Goal: Task Accomplishment & Management: Complete application form

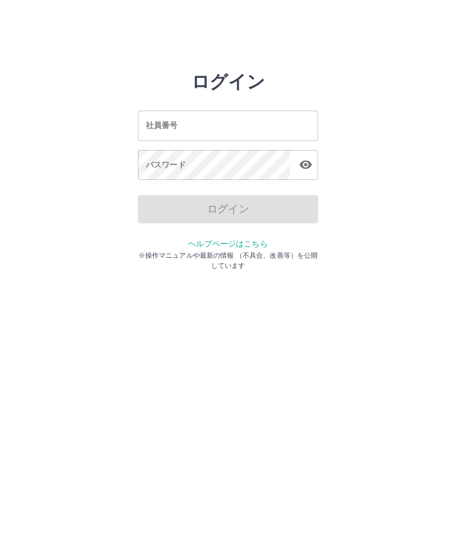
click at [276, 122] on input "社員番号" at bounding box center [228, 125] width 180 height 30
type input "*******"
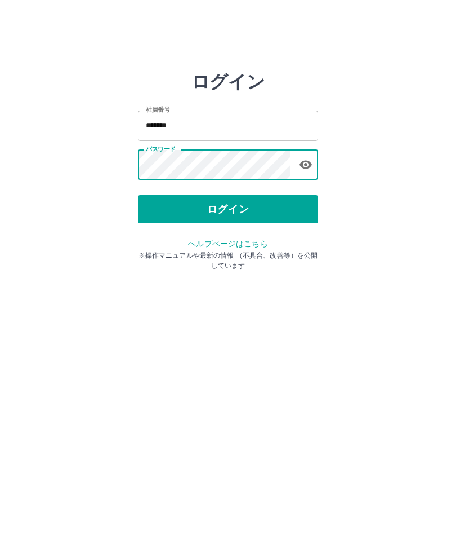
click at [223, 207] on button "ログイン" at bounding box center [228, 209] width 180 height 28
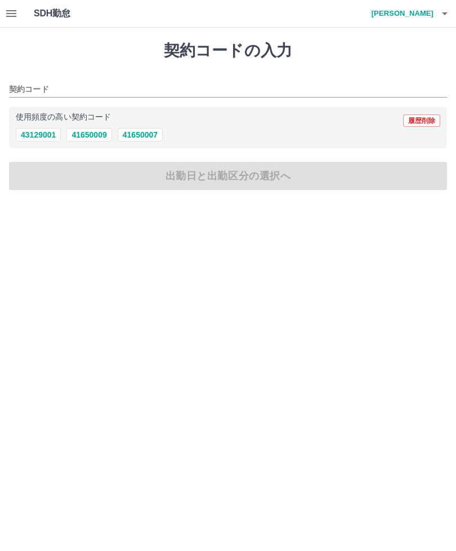
click at [147, 130] on button "41650007" at bounding box center [140, 135] width 45 height 14
type input "********"
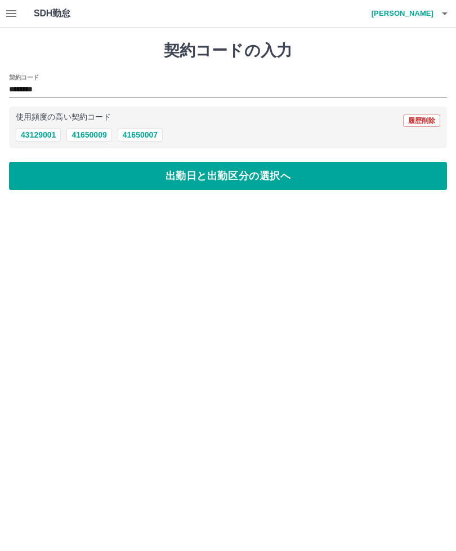
click at [224, 173] on button "出勤日と出勤区分の選択へ" at bounding box center [228, 176] width 438 height 28
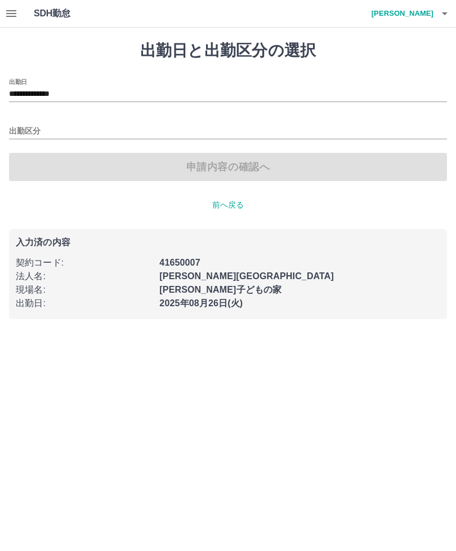
click at [20, 126] on input "出勤区分" at bounding box center [228, 132] width 438 height 14
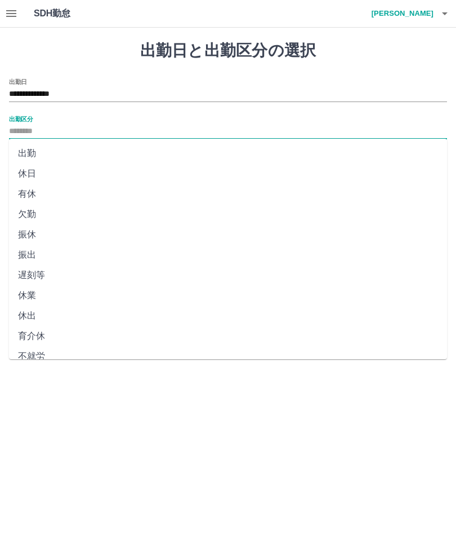
click at [29, 149] on li "出勤" at bounding box center [228, 153] width 438 height 20
type input "**"
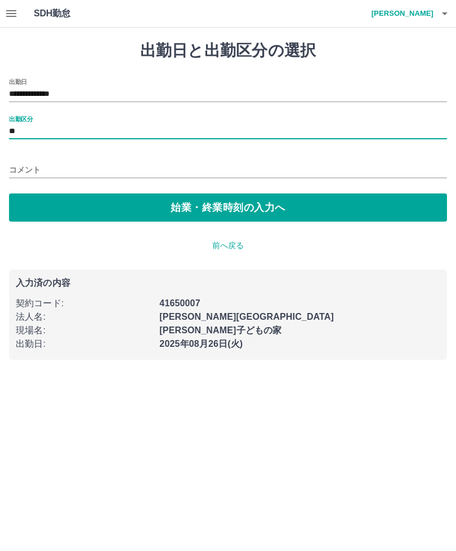
click at [216, 208] on button "始業・終業時刻の入力へ" at bounding box center [228, 207] width 438 height 28
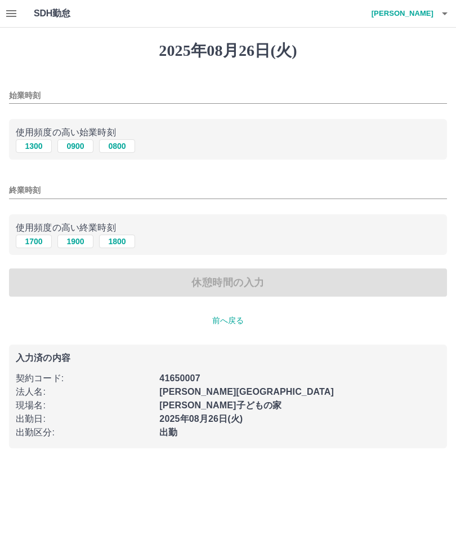
click at [38, 88] on input "始業時刻" at bounding box center [228, 95] width 438 height 16
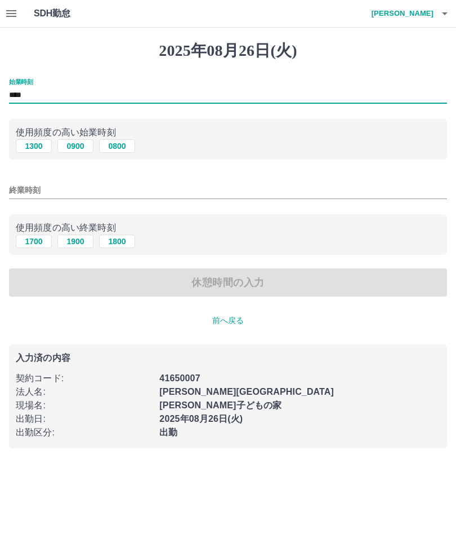
type input "****"
click at [32, 192] on input "終業時刻" at bounding box center [228, 190] width 438 height 16
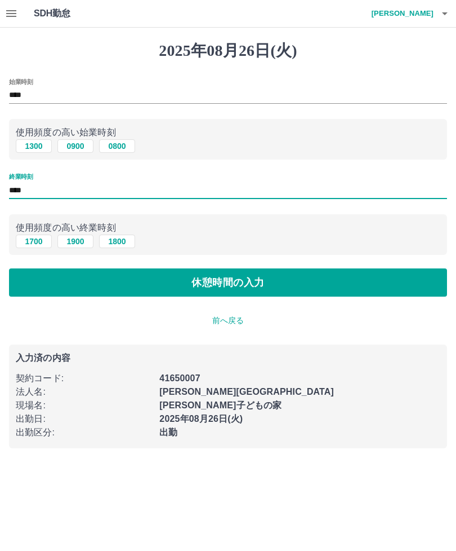
type input "****"
click at [207, 285] on button "休憩時間の入力" at bounding box center [228, 282] width 438 height 28
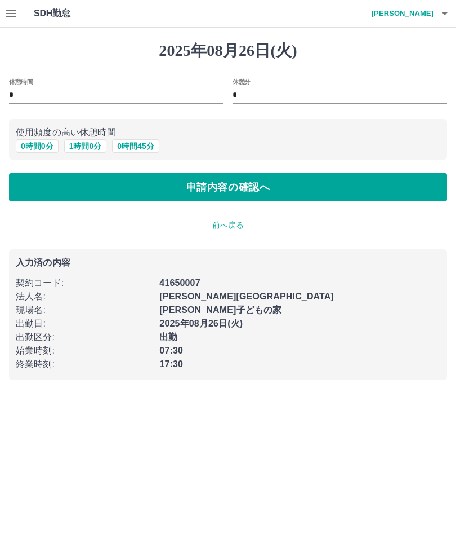
click at [88, 143] on button "1 時間 0 分" at bounding box center [85, 146] width 43 height 14
type input "*"
click at [242, 182] on button "申請内容の確認へ" at bounding box center [228, 187] width 438 height 28
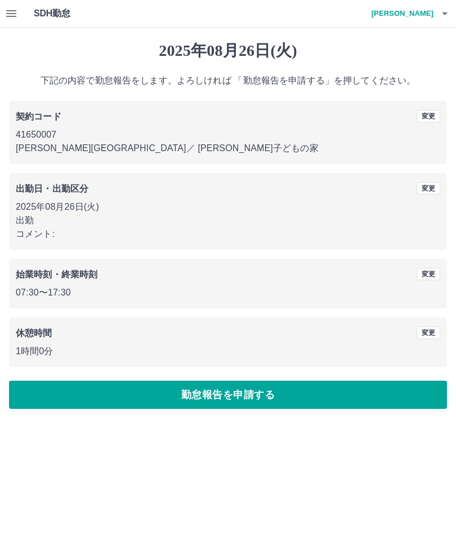
click at [316, 389] on button "勤怠報告を申請する" at bounding box center [228, 394] width 438 height 28
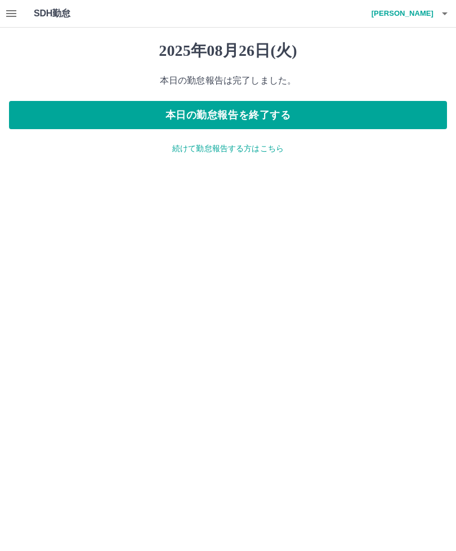
click at [451, 10] on icon "button" at bounding box center [445, 14] width 14 height 14
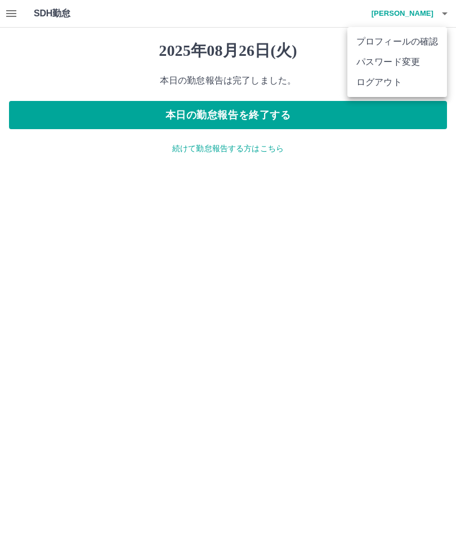
click at [396, 87] on li "ログアウト" at bounding box center [398, 82] width 100 height 20
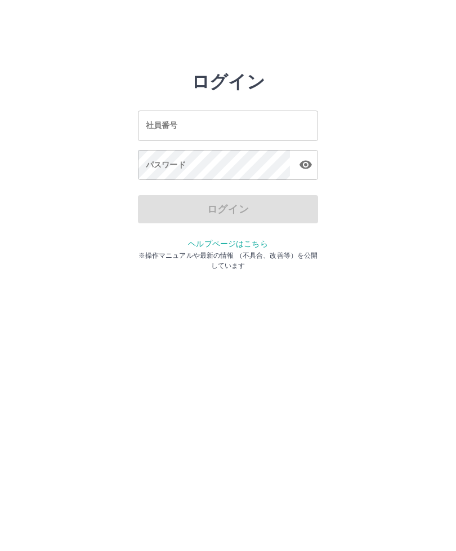
click at [234, 122] on input "社員番号" at bounding box center [228, 125] width 180 height 30
type input "*******"
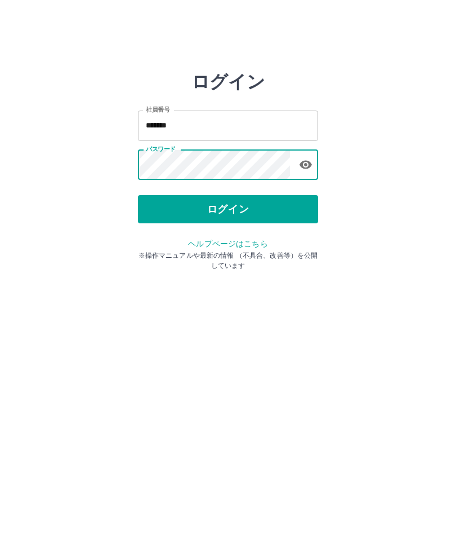
click at [223, 204] on button "ログイン" at bounding box center [228, 209] width 180 height 28
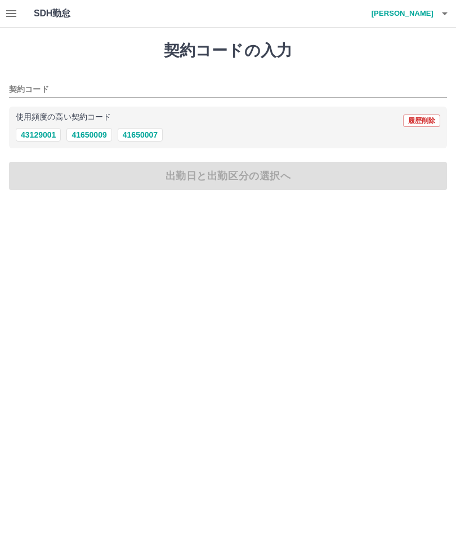
click at [151, 134] on button "41650007" at bounding box center [140, 135] width 45 height 14
type input "********"
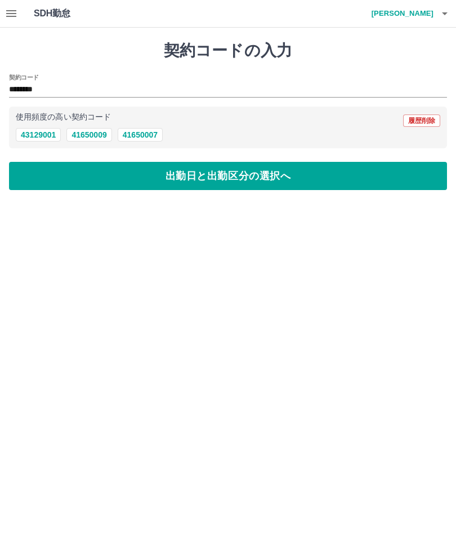
click at [155, 174] on button "出勤日と出勤区分の選択へ" at bounding box center [228, 176] width 438 height 28
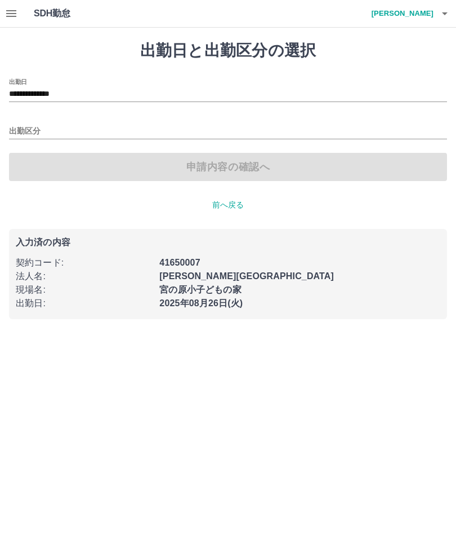
click at [28, 118] on div "出勤区分" at bounding box center [228, 128] width 438 height 24
click at [30, 116] on label "出勤区分" at bounding box center [21, 118] width 24 height 8
click at [30, 125] on input "出勤区分" at bounding box center [228, 132] width 438 height 14
click at [18, 114] on label "出勤区分" at bounding box center [21, 118] width 24 height 8
click at [18, 125] on input "出勤区分" at bounding box center [228, 132] width 438 height 14
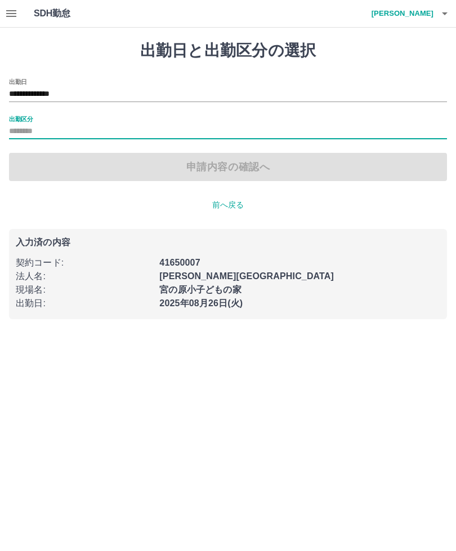
click at [25, 116] on label "出勤区分" at bounding box center [21, 118] width 24 height 8
click at [25, 125] on input "出勤区分" at bounding box center [228, 132] width 438 height 14
click at [24, 117] on label "出勤区分" at bounding box center [21, 118] width 24 height 8
click at [24, 125] on input "出勤区分" at bounding box center [228, 132] width 438 height 14
click at [26, 121] on label "出勤区分" at bounding box center [21, 118] width 24 height 8
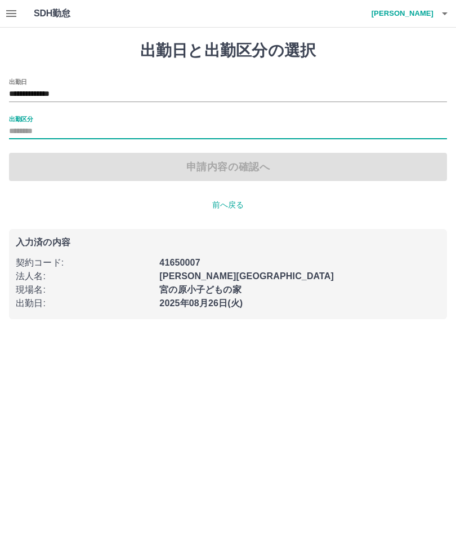
click at [26, 125] on input "出勤区分" at bounding box center [228, 132] width 438 height 14
click at [20, 114] on label "出勤区分" at bounding box center [21, 118] width 24 height 8
click at [20, 125] on input "出勤区分" at bounding box center [228, 132] width 438 height 14
click at [30, 122] on label "出勤区分" at bounding box center [21, 118] width 24 height 8
click at [30, 125] on input "出勤区分" at bounding box center [228, 132] width 438 height 14
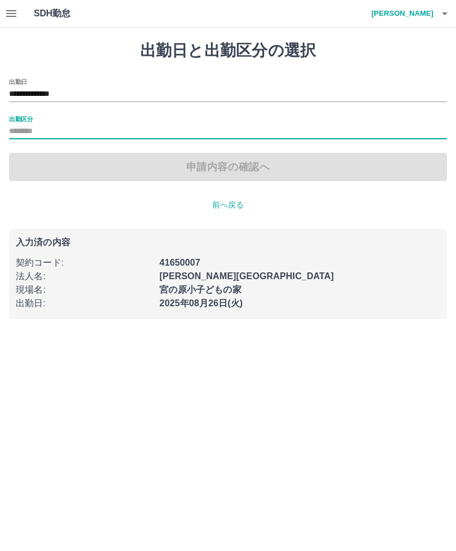
click at [16, 117] on label "出勤区分" at bounding box center [21, 118] width 24 height 8
click at [16, 125] on input "出勤区分" at bounding box center [228, 132] width 438 height 14
click at [20, 109] on div "**********" at bounding box center [228, 129] width 438 height 103
click at [29, 125] on input "出勤区分" at bounding box center [228, 132] width 438 height 14
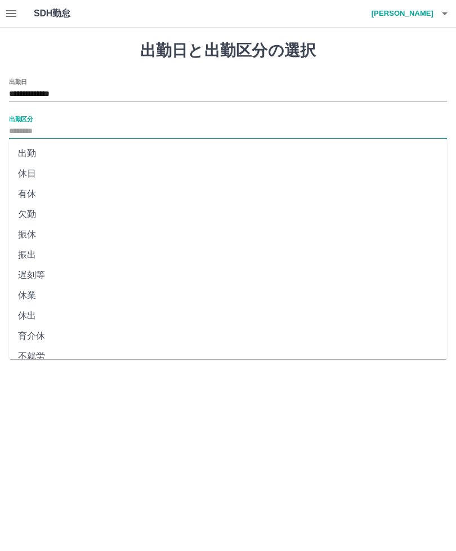
click at [18, 153] on li "出勤" at bounding box center [228, 153] width 438 height 20
type input "**"
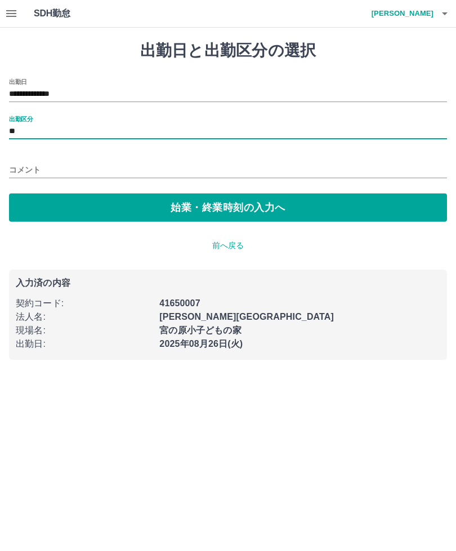
click at [89, 197] on button "始業・終業時刻の入力へ" at bounding box center [228, 207] width 438 height 28
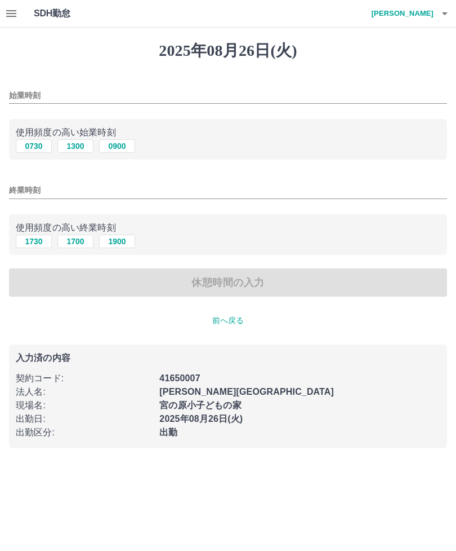
click at [27, 137] on p "使用頻度の高い始業時刻" at bounding box center [228, 133] width 425 height 14
click at [24, 132] on p "使用頻度の高い始業時刻" at bounding box center [228, 133] width 425 height 14
click at [32, 144] on button "0730" at bounding box center [34, 146] width 36 height 14
type input "****"
click at [22, 187] on input "終業時刻" at bounding box center [228, 190] width 438 height 16
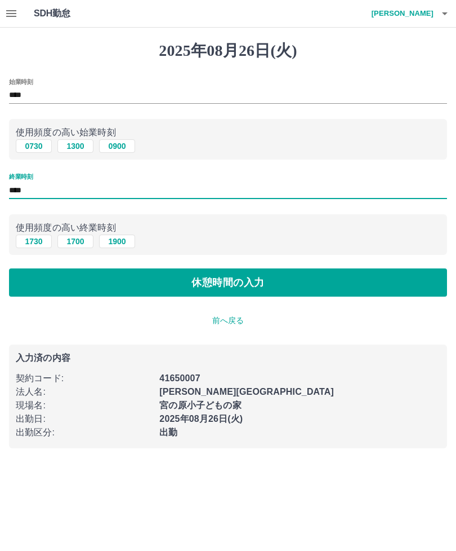
type input "****"
click at [154, 281] on button "休憩時間の入力" at bounding box center [228, 282] width 438 height 28
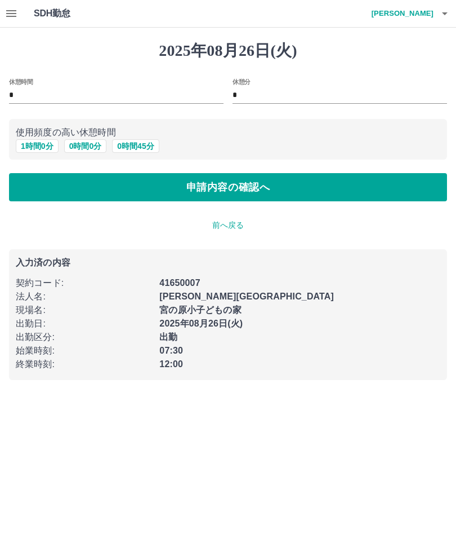
click at [176, 177] on button "申請内容の確認へ" at bounding box center [228, 187] width 438 height 28
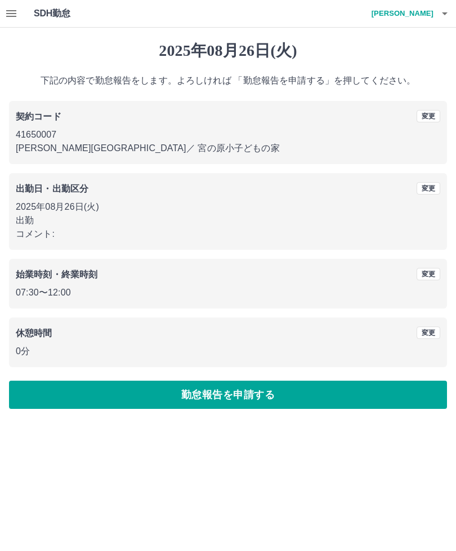
click at [118, 381] on button "勤怠報告を申請する" at bounding box center [228, 394] width 438 height 28
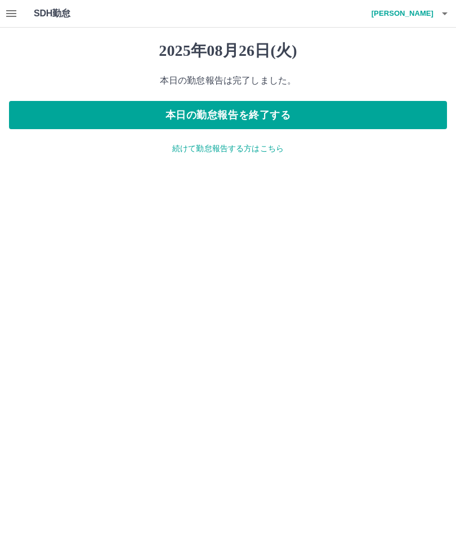
click at [260, 108] on button "本日の勤怠報告を終了する" at bounding box center [228, 115] width 438 height 28
